Goal: Find contact information: Find contact information

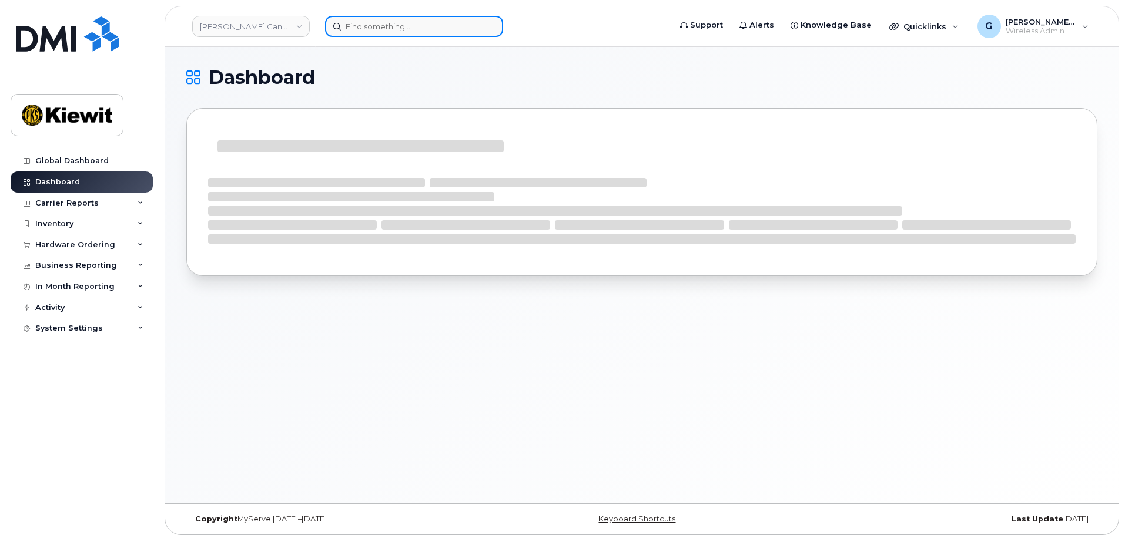
click at [397, 29] on input at bounding box center [414, 26] width 178 height 21
paste input "571850"
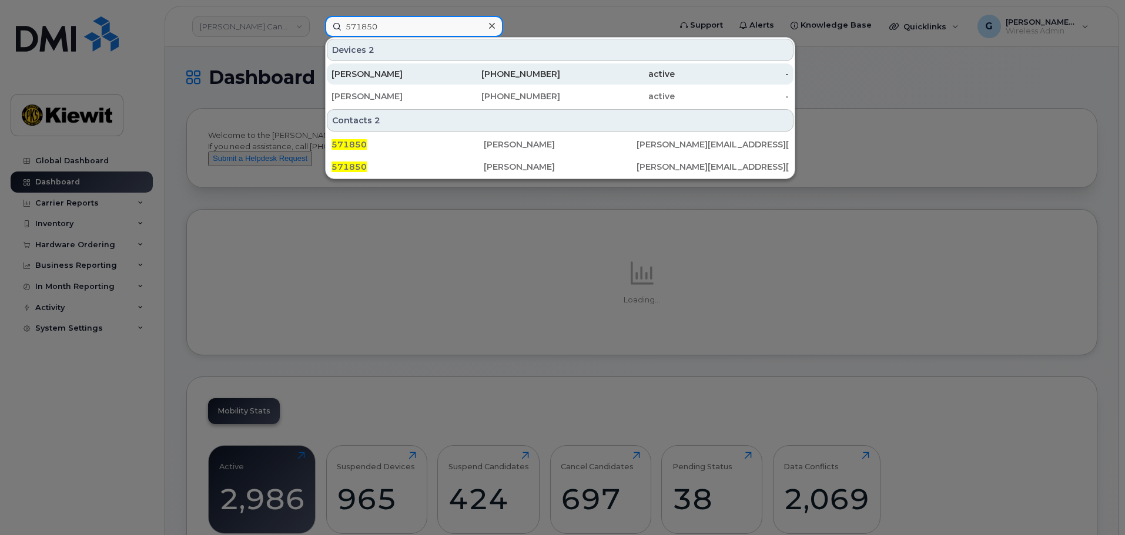
type input "571850"
click at [410, 73] on div "[PERSON_NAME]" at bounding box center [389, 74] width 115 height 12
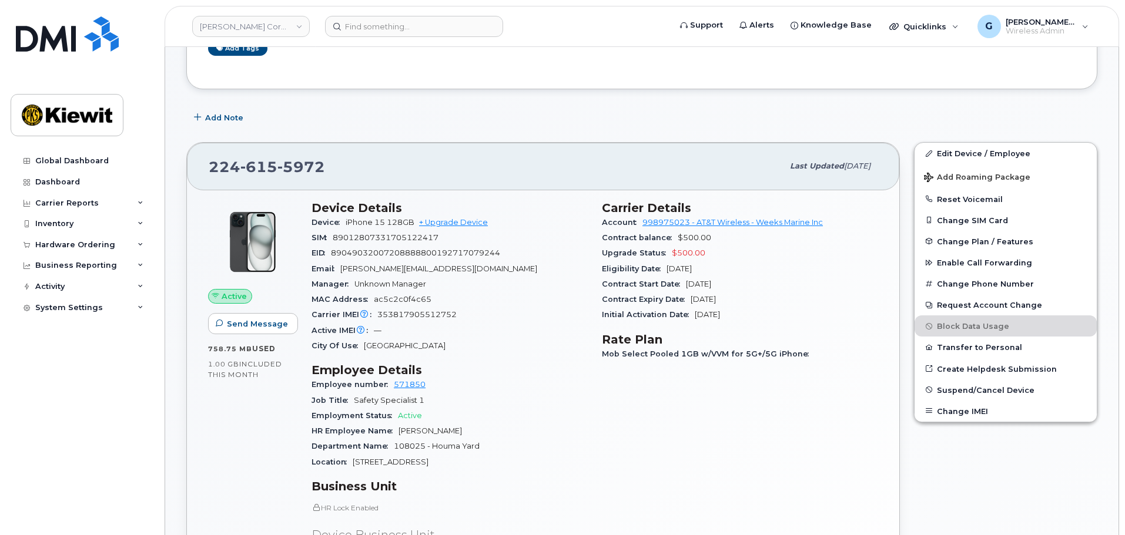
scroll to position [59, 0]
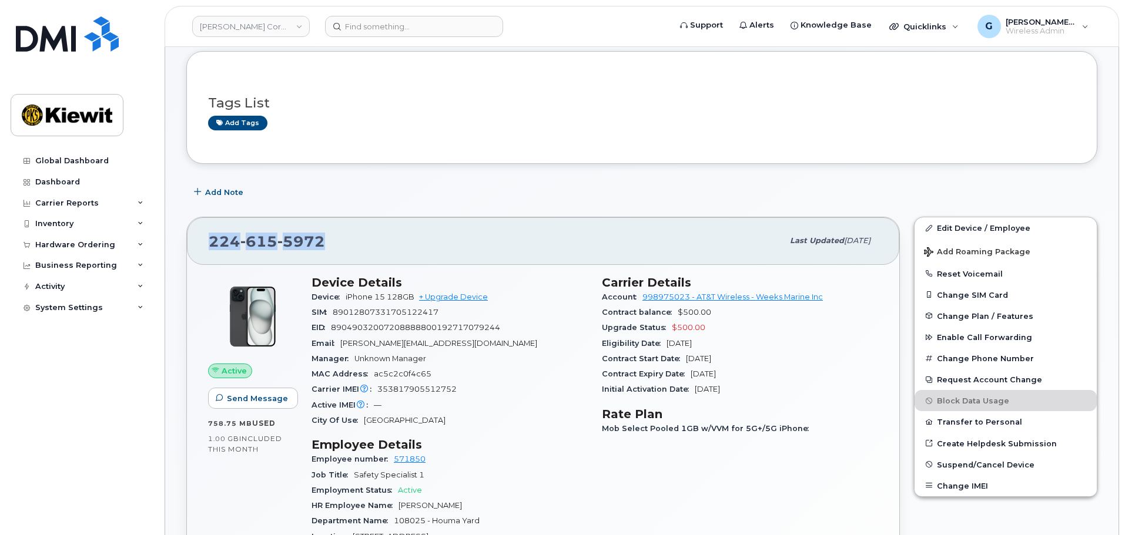
drag, startPoint x: 339, startPoint y: 238, endPoint x: 204, endPoint y: 253, distance: 136.1
click at [204, 253] on div "[PHONE_NUMBER] Last updated [DATE]" at bounding box center [543, 240] width 712 height 47
copy span "[PHONE_NUMBER]"
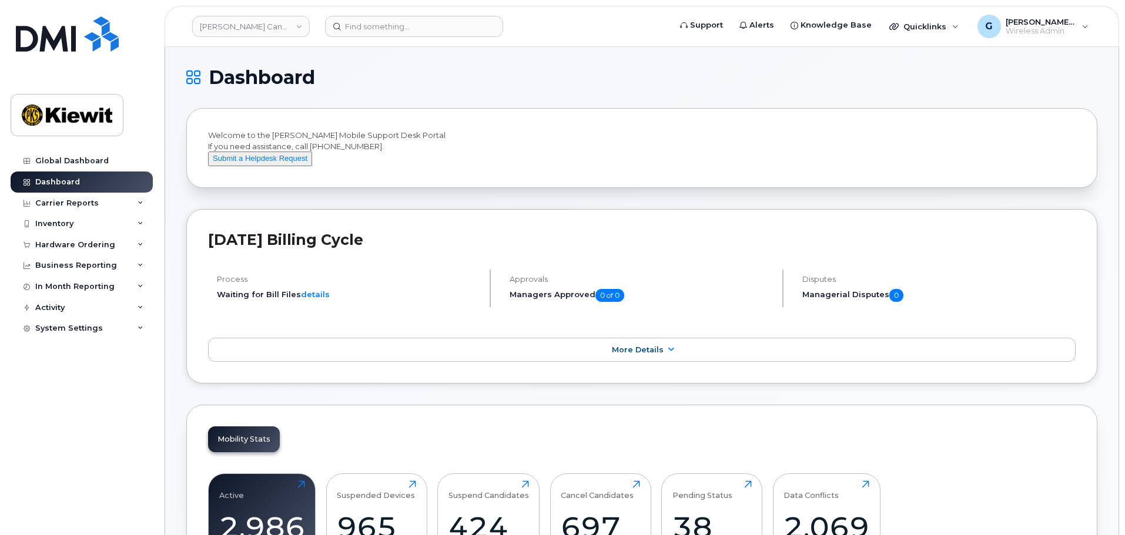
click at [346, 38] on header "Kiewit Canada Inc Support Alerts Knowledge Base Quicklinks Suspend / Cancel Dev…" at bounding box center [642, 26] width 955 height 41
click at [379, 16] on input at bounding box center [414, 26] width 178 height 21
paste input "583101"
type input "583101"
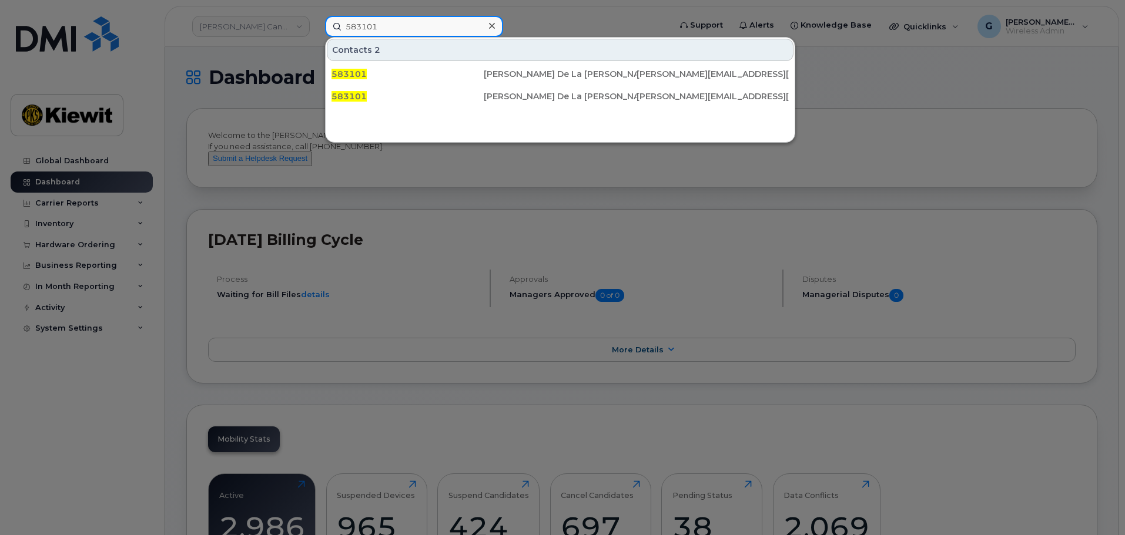
drag, startPoint x: 401, startPoint y: 28, endPoint x: 304, endPoint y: 34, distance: 96.5
click at [316, 34] on div "583101 Contacts 2 583101 Whitney De La Cruz WHITNEY.DELACRUZ@KIEWIT.COM 583101 …" at bounding box center [494, 26] width 356 height 21
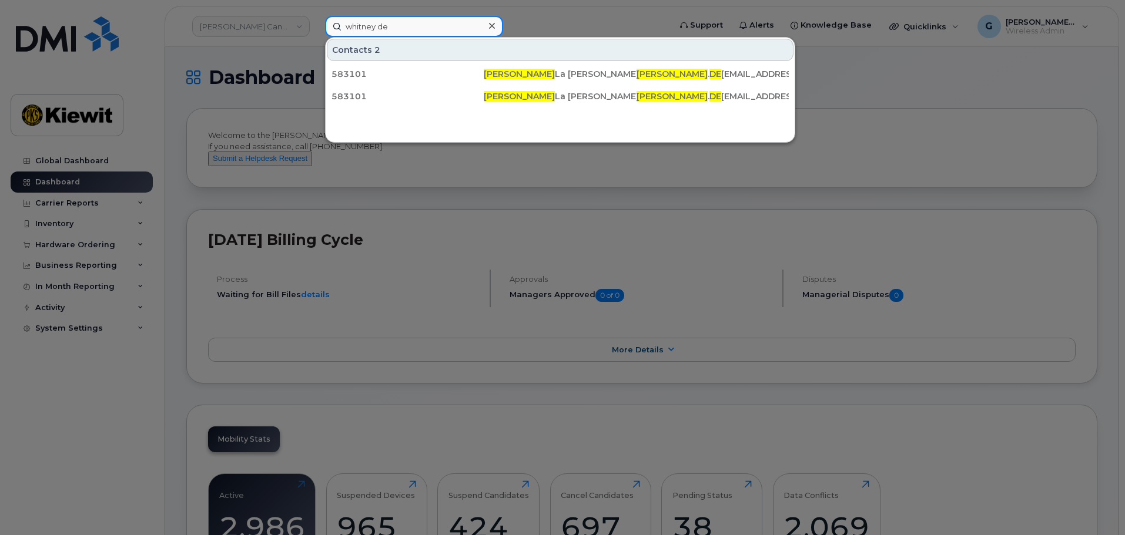
drag, startPoint x: 377, startPoint y: 24, endPoint x: 313, endPoint y: 25, distance: 63.5
click at [316, 25] on div "whitney de Contacts 2 583101 Whitney De La Cruz WHITNEY . DE LACRUZ@KIEWIT.COM …" at bounding box center [494, 26] width 356 height 21
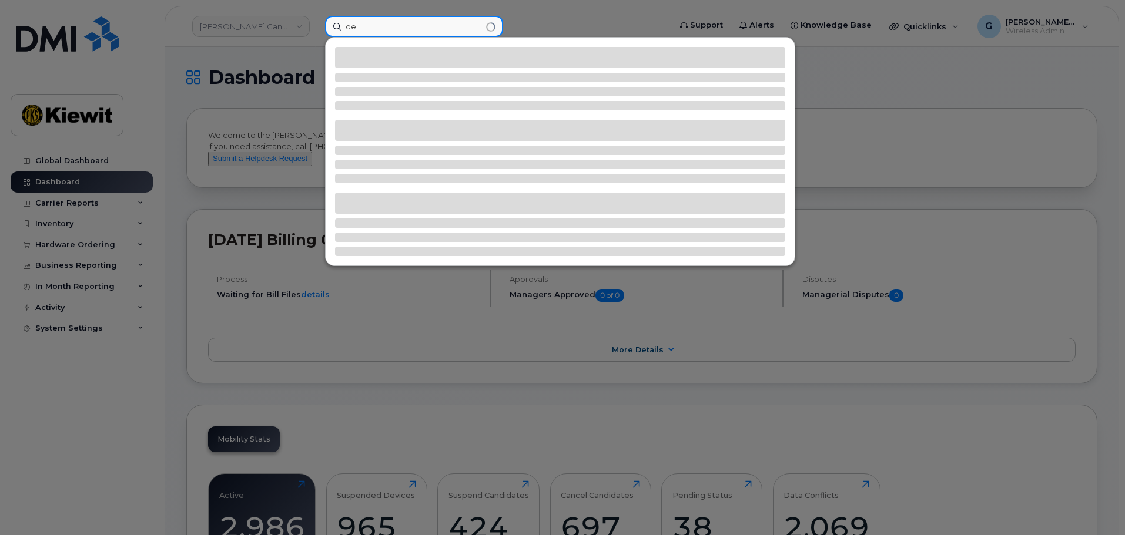
click at [379, 28] on input "de" at bounding box center [414, 26] width 178 height 21
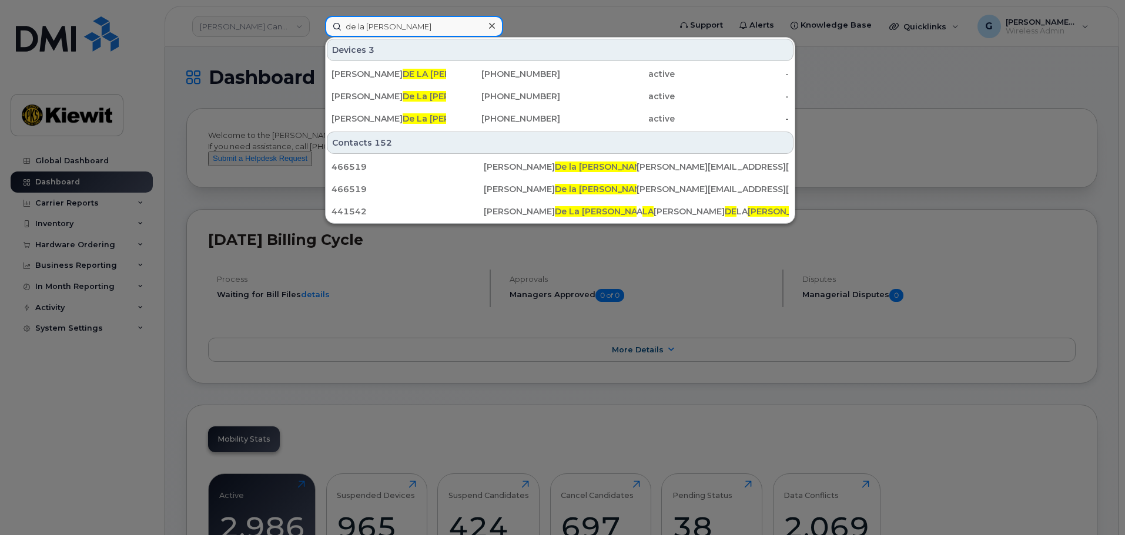
click at [349, 28] on input "de la cruz" at bounding box center [414, 26] width 178 height 21
drag, startPoint x: 413, startPoint y: 24, endPoint x: 277, endPoint y: 25, distance: 136.4
click at [316, 25] on div "de la cruz Devices 3 JOHN DE LA CRUZ 210-382-5831 active - Juan Adrian De La Cr…" at bounding box center [494, 26] width 356 height 21
paste input "913-385-1508"
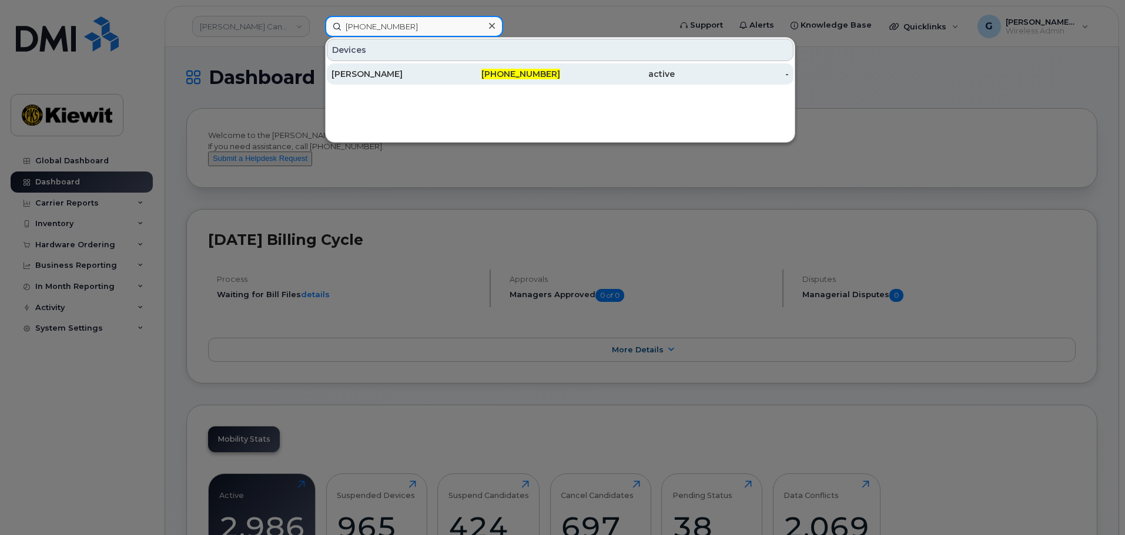
type input "913-385-1508"
click at [421, 73] on div "WHITNEY DELACRUZ" at bounding box center [389, 74] width 115 height 12
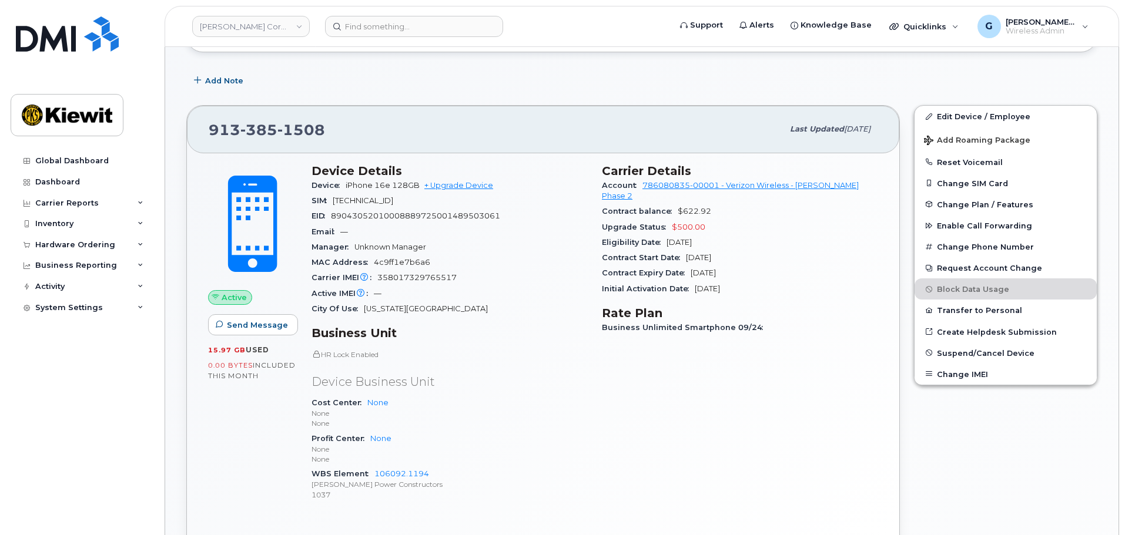
scroll to position [176, 0]
